Goal: Task Accomplishment & Management: Complete application form

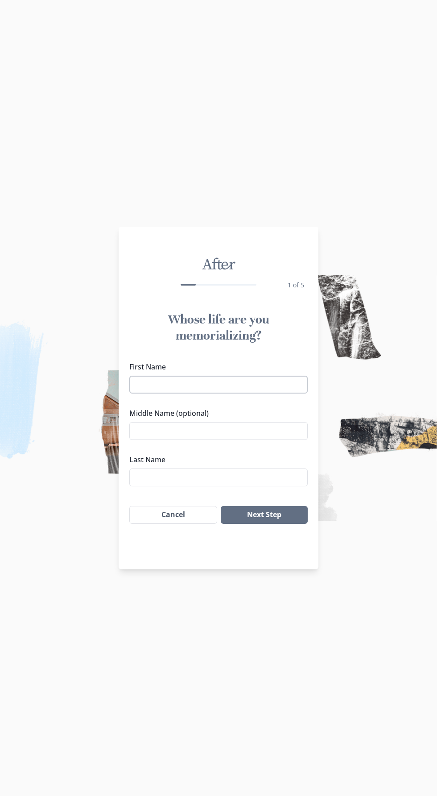
click at [245, 386] on input "First Name" at bounding box center [218, 385] width 178 height 18
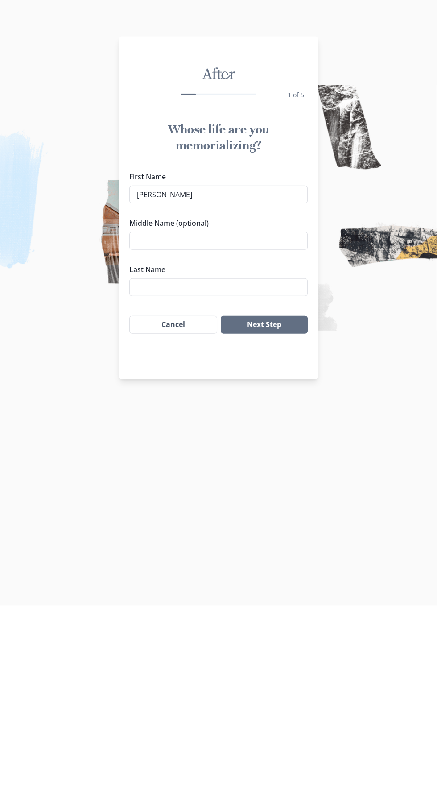
type input "[PERSON_NAME]"
click at [265, 416] on label "Middle Name (optional)" at bounding box center [215, 413] width 173 height 11
click at [265, 422] on input "Middle Name (optional)" at bounding box center [218, 431] width 178 height 18
type input "M"
click at [255, 476] on input "Last Name" at bounding box center [218, 477] width 178 height 18
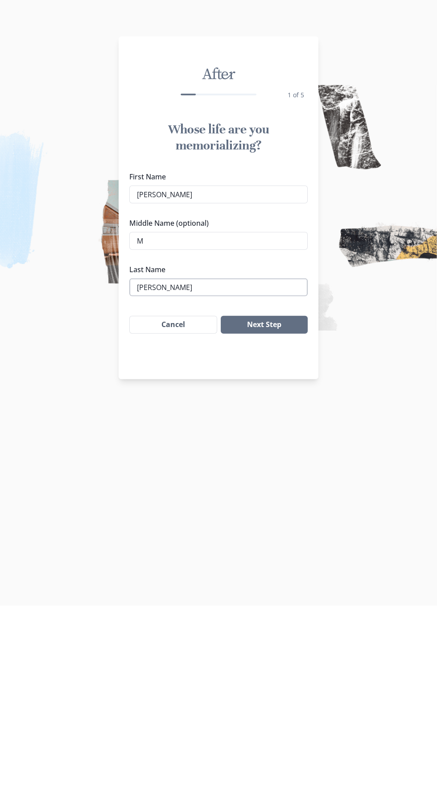
type input "[PERSON_NAME]"
click at [286, 510] on button "Next Step" at bounding box center [264, 515] width 87 height 18
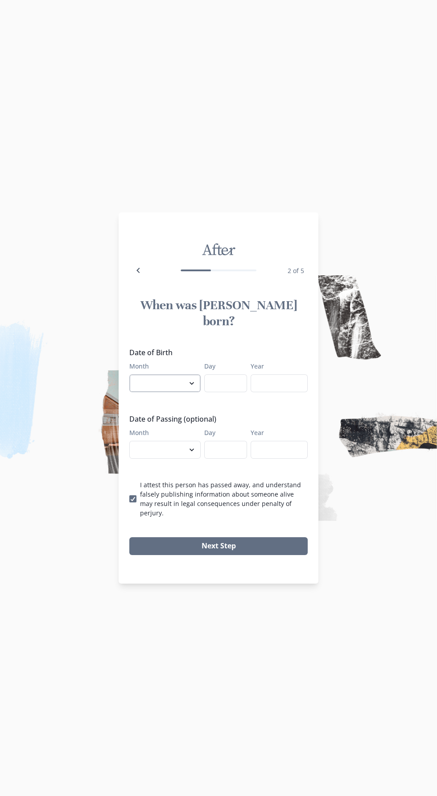
click at [184, 381] on select "January February March April May June July August September October November De…" at bounding box center [164, 383] width 71 height 18
select select "6"
click at [129, 374] on select "January February March April May June July August September October November De…" at bounding box center [164, 383] width 71 height 18
click at [233, 380] on input "Day" at bounding box center [225, 383] width 43 height 18
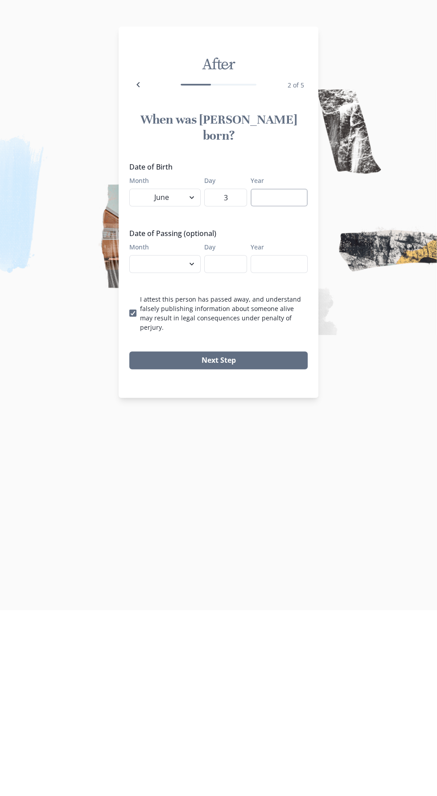
type input "3"
click at [290, 380] on input "Year" at bounding box center [279, 383] width 57 height 18
type input "1983"
click at [170, 444] on select "January February March April May June July August September October November De…" at bounding box center [164, 450] width 71 height 18
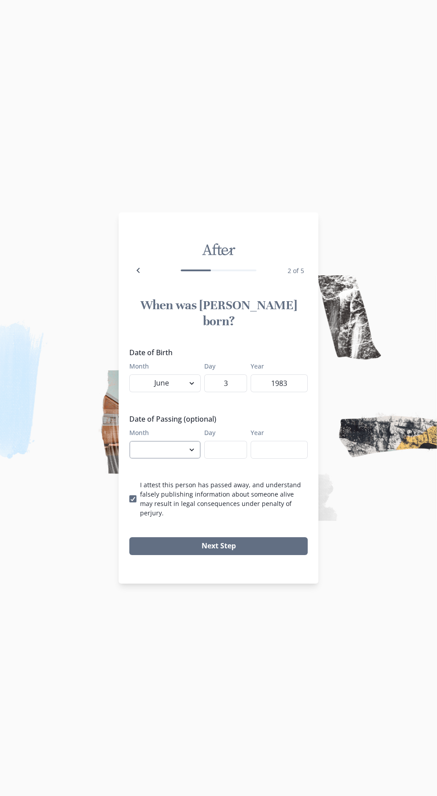
select select "10"
click at [129, 441] on select "January February March April May June July August September October November De…" at bounding box center [164, 450] width 71 height 18
click at [225, 450] on input "Day" at bounding box center [225, 450] width 43 height 18
